Goal: Task Accomplishment & Management: Manage account settings

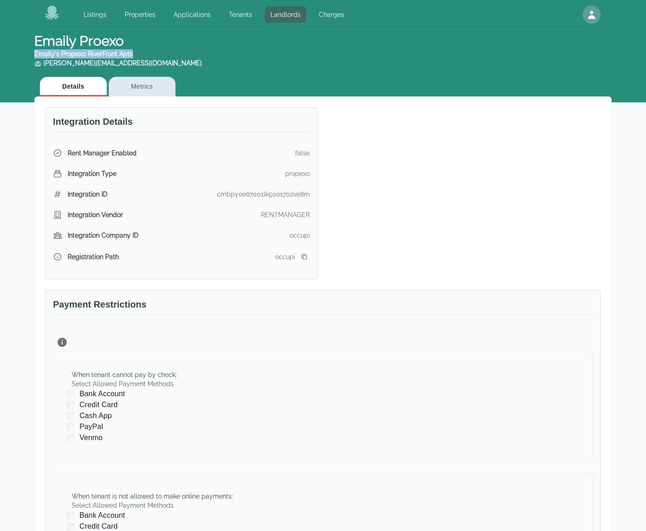
click at [300, 173] on div "propexo" at bounding box center [297, 173] width 25 height 9
drag, startPoint x: 151, startPoint y: 52, endPoint x: 35, endPoint y: 53, distance: 115.6
click at [35, 53] on header "Emaily Proexo Emaily's Propexo RiverFront Apts [PERSON_NAME][EMAIL_ADDRESS][DOM…" at bounding box center [322, 50] width 577 height 42
copy div "Emaily's Propexo RiverFront Apts"
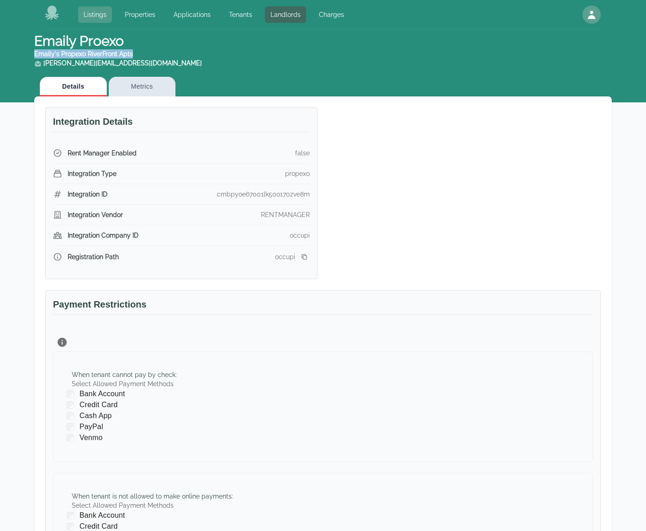
click at [94, 16] on link "Listings" at bounding box center [95, 14] width 34 height 16
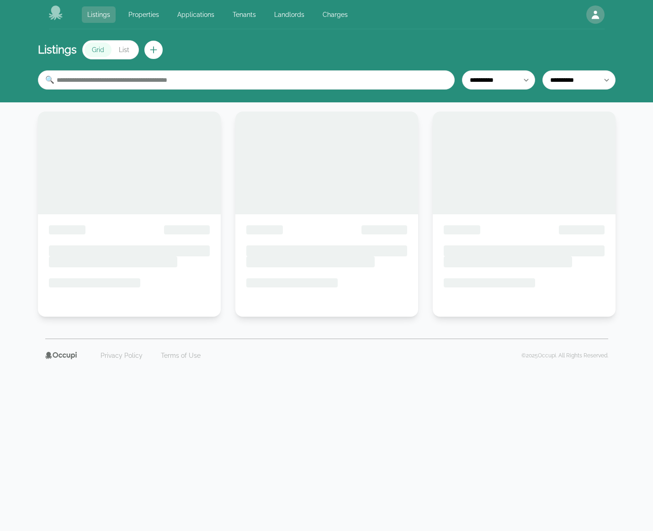
click at [94, 16] on link "Listings" at bounding box center [99, 14] width 34 height 16
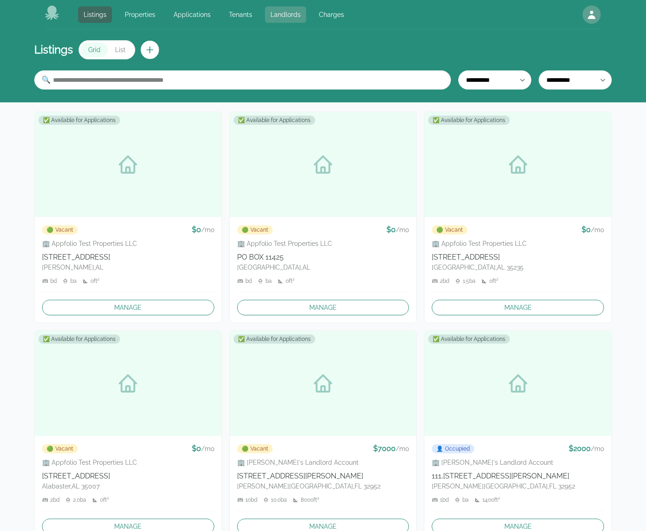
click at [279, 17] on link "Landlords" at bounding box center [285, 14] width 41 height 16
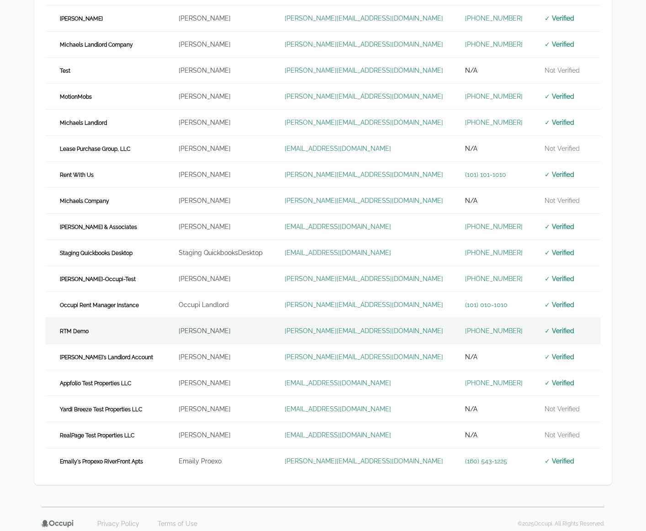
scroll to position [249, 0]
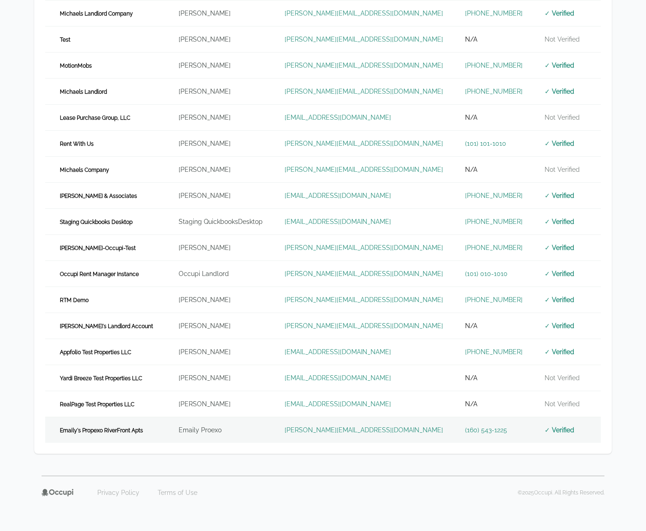
click at [121, 429] on span "Emaily's Propexo RiverFront Apts" at bounding box center [101, 430] width 90 height 9
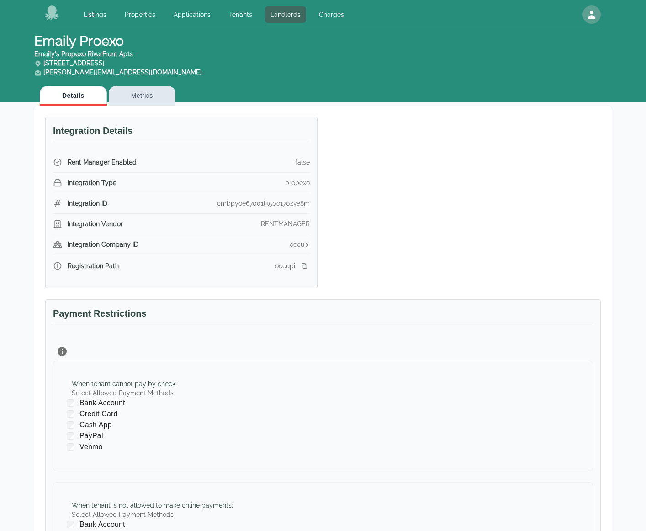
click at [148, 52] on header "Emaily Proexo Emaily's Propexo RiverFront Apts [STREET_ADDRESS][PERSON_NAME][EM…" at bounding box center [322, 54] width 577 height 51
drag, startPoint x: 150, startPoint y: 51, endPoint x: 33, endPoint y: 54, distance: 117.4
click at [33, 54] on div "Emaily Proexo Emaily's Propexo RiverFront Apts [STREET_ADDRESS][PERSON_NAME][EM…" at bounding box center [323, 345] width 585 height 632
copy div "Emaily's Propexo RiverFront Apts"
click at [588, 12] on icon "button" at bounding box center [591, 14] width 11 height 11
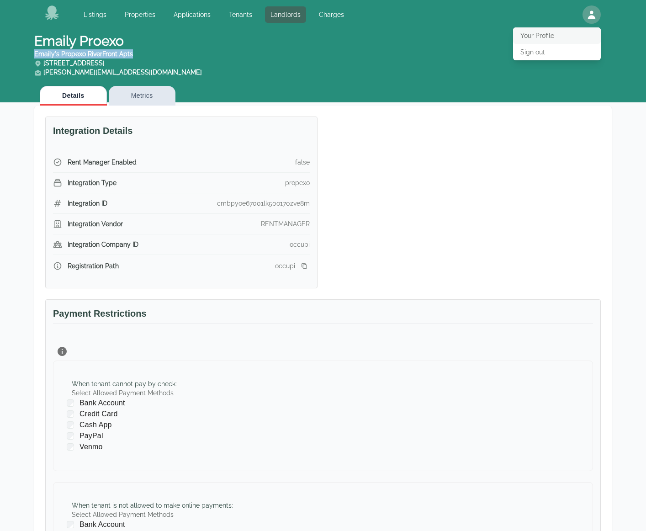
click at [544, 31] on button "Your Profile" at bounding box center [557, 35] width 88 height 16
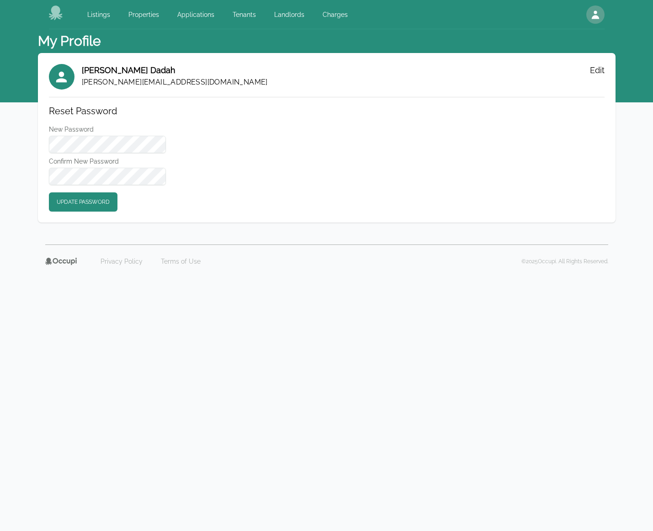
click at [177, 82] on div "[PERSON_NAME] [PERSON_NAME][EMAIL_ADDRESS][DOMAIN_NAME] Edit" at bounding box center [327, 77] width 556 height 26
drag, startPoint x: 199, startPoint y: 79, endPoint x: 144, endPoint y: 81, distance: 54.9
click at [144, 81] on div "[PERSON_NAME] [PERSON_NAME][EMAIL_ADDRESS][DOMAIN_NAME] Edit" at bounding box center [327, 77] width 556 height 26
